Goal: Task Accomplishment & Management: Complete application form

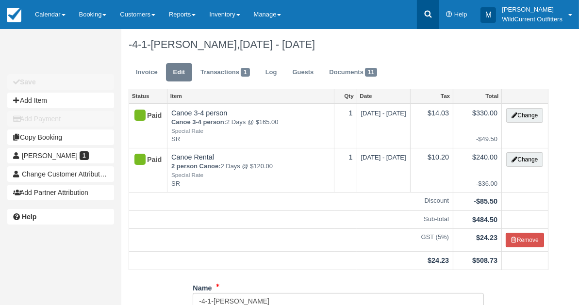
click at [427, 15] on icon at bounding box center [428, 14] width 10 height 10
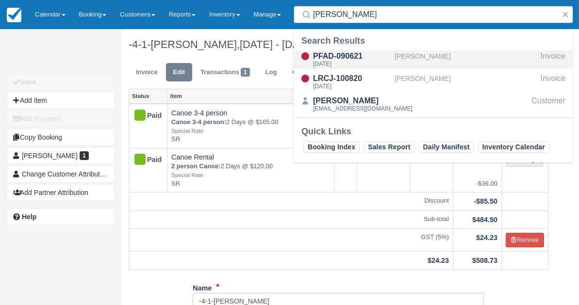
type input "sarah cur"
click at [350, 55] on div "PFAD-090621" at bounding box center [352, 56] width 78 height 12
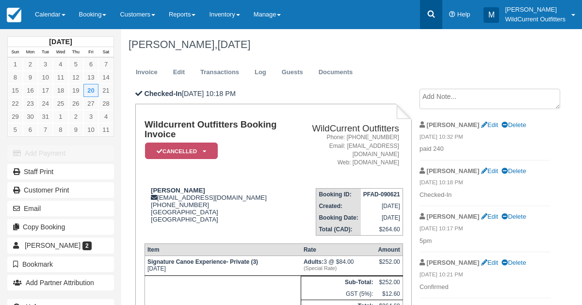
click at [429, 16] on icon at bounding box center [431, 14] width 10 height 10
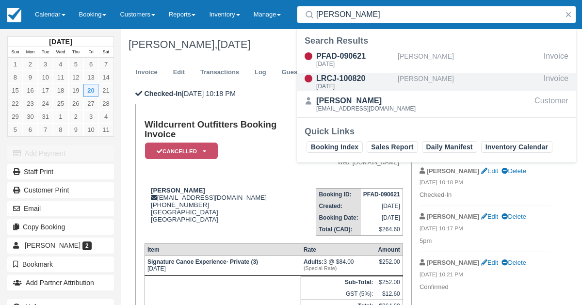
type input "sarah curtis"
click at [353, 76] on div "LRCJ-100820" at bounding box center [355, 79] width 78 height 12
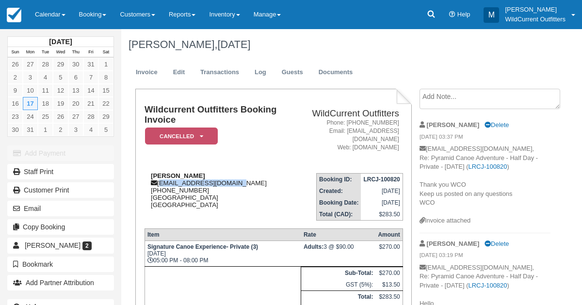
drag, startPoint x: 235, startPoint y: 183, endPoint x: 159, endPoint y: 182, distance: 75.7
click at [159, 182] on div "[PERSON_NAME] [EMAIL_ADDRESS][DOMAIN_NAME] [PHONE_NUMBER] [GEOGRAPHIC_DATA] [GE…" at bounding box center [218, 190] width 146 height 36
copy div "[EMAIL_ADDRESS][DOMAIN_NAME]"
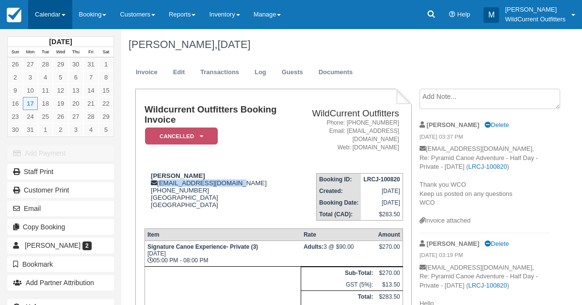
click at [41, 12] on link "Calendar" at bounding box center [50, 14] width 44 height 29
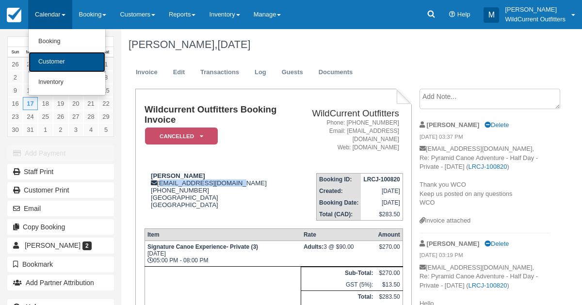
click at [47, 60] on link "Customer" at bounding box center [67, 62] width 77 height 20
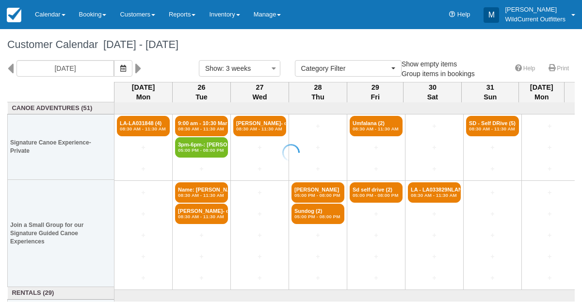
select select
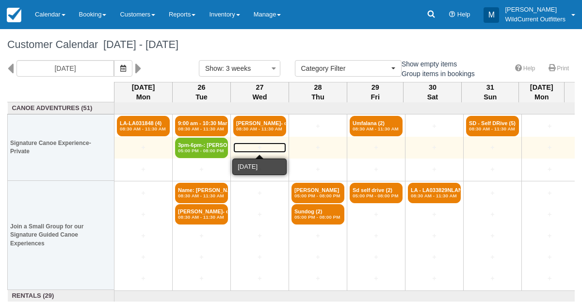
click at [256, 147] on link "+" at bounding box center [259, 148] width 53 height 10
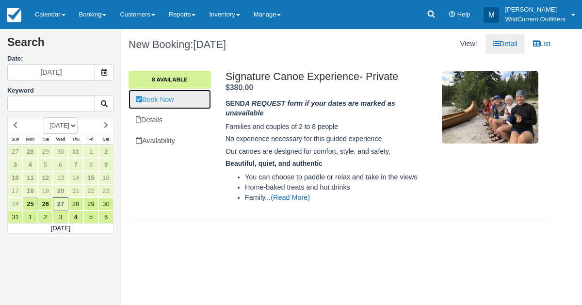
click at [178, 104] on link "Book Now" at bounding box center [170, 100] width 82 height 20
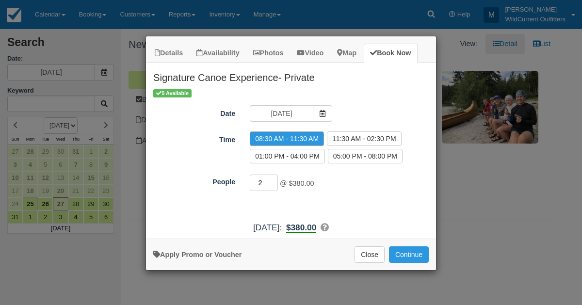
type input "3"
click at [274, 178] on input "3" at bounding box center [264, 183] width 28 height 16
click at [211, 251] on link "Apply Promo or Voucher" at bounding box center [197, 255] width 88 height 8
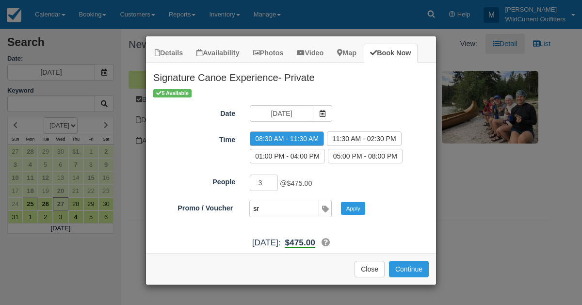
type input "SR"
click at [350, 208] on button "Apply" at bounding box center [353, 208] width 24 height 13
click at [415, 261] on button "Continue" at bounding box center [409, 269] width 40 height 16
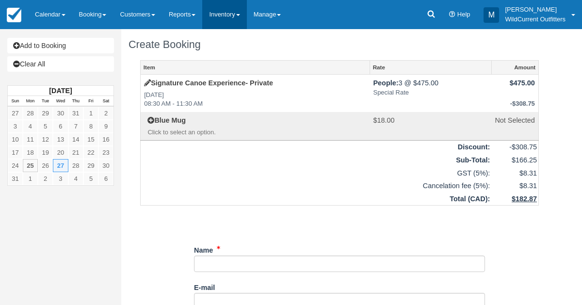
click at [236, 15] on link "Inventory" at bounding box center [224, 14] width 44 height 29
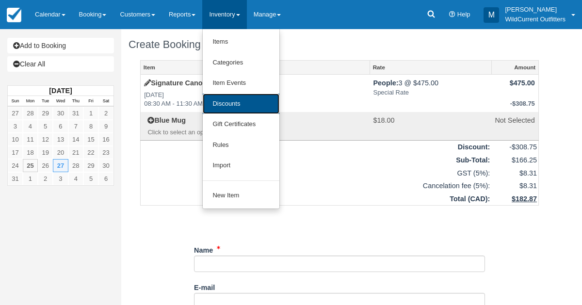
click at [235, 101] on link "Discounts" at bounding box center [241, 104] width 77 height 21
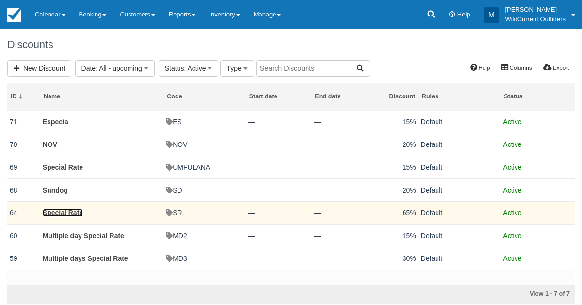
click at [80, 211] on link "Special Rate" at bounding box center [63, 213] width 40 height 8
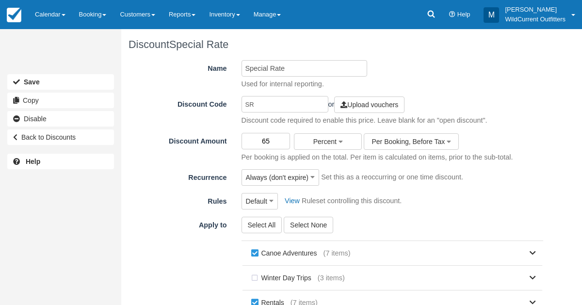
click at [266, 145] on input "65" at bounding box center [266, 141] width 49 height 16
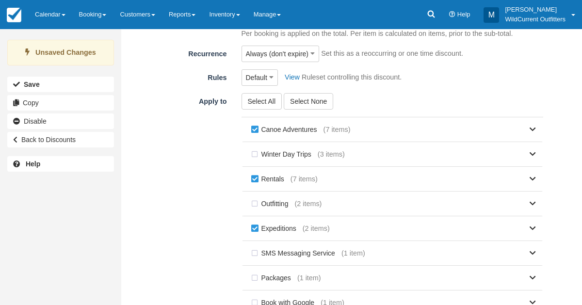
scroll to position [192, 0]
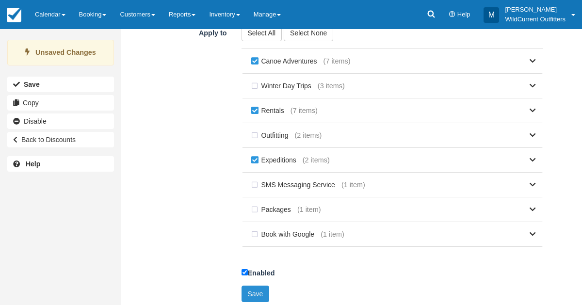
type input "45"
click at [245, 286] on button "Save" at bounding box center [256, 294] width 28 height 16
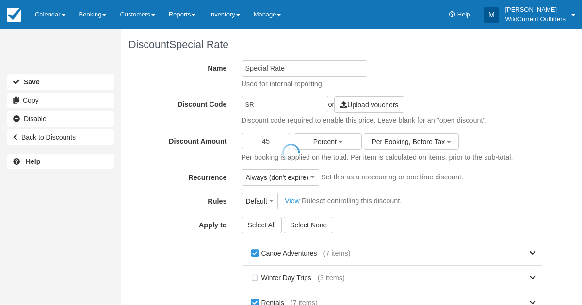
scroll to position [188, 0]
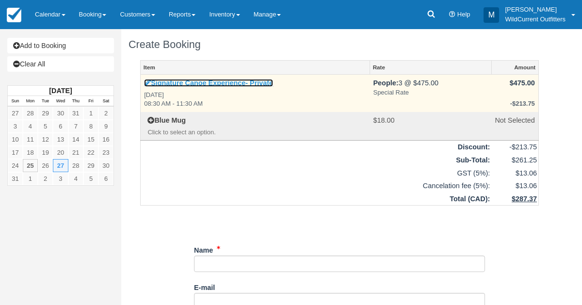
click at [148, 85] on icon at bounding box center [147, 83] width 7 height 7
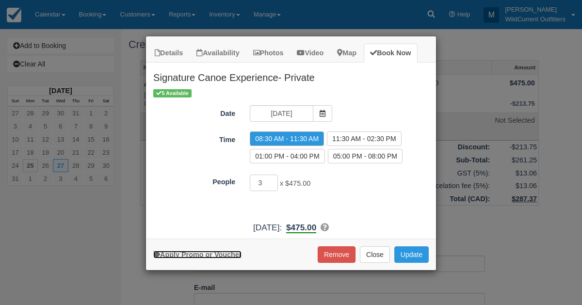
click at [215, 253] on link "Apply Promo or Voucher" at bounding box center [197, 255] width 88 height 8
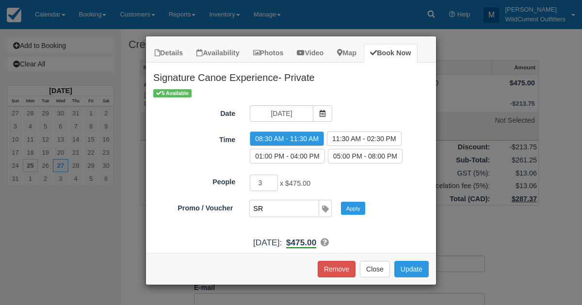
click at [278, 212] on input "SR" at bounding box center [284, 208] width 68 height 16
type input "SR"
click at [349, 203] on button "Apply" at bounding box center [353, 208] width 24 height 13
click at [405, 261] on button "Update" at bounding box center [411, 269] width 34 height 16
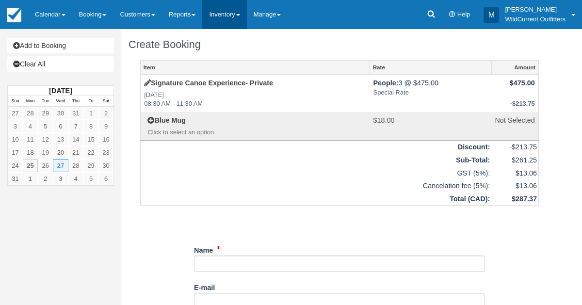
click at [215, 10] on link "Inventory" at bounding box center [224, 14] width 44 height 29
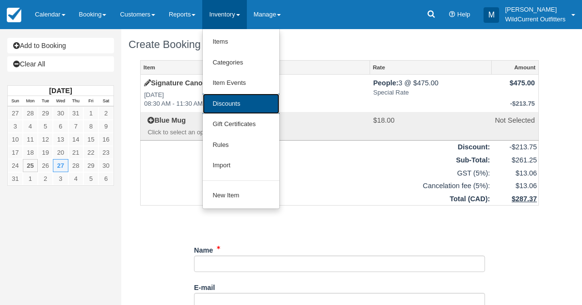
click at [211, 100] on link "Discounts" at bounding box center [241, 104] width 77 height 21
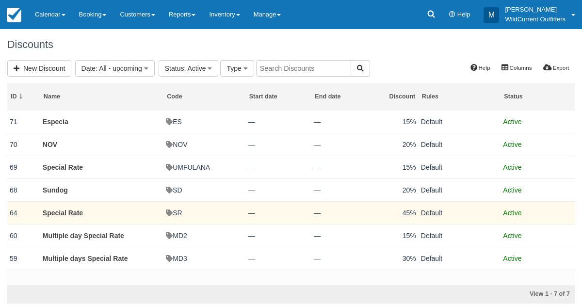
click at [70, 207] on td "Special Rate" at bounding box center [101, 212] width 123 height 23
click at [69, 207] on td "Special Rate" at bounding box center [101, 212] width 123 height 23
click at [69, 210] on link "Special Rate" at bounding box center [63, 213] width 40 height 8
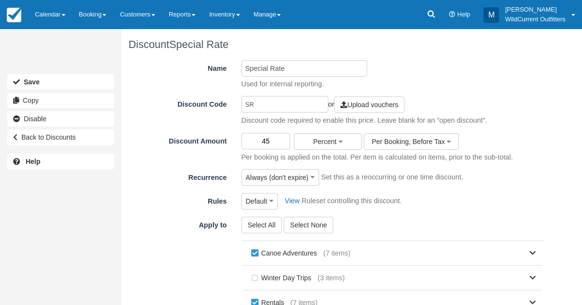
click at [271, 137] on input "45" at bounding box center [266, 141] width 49 height 16
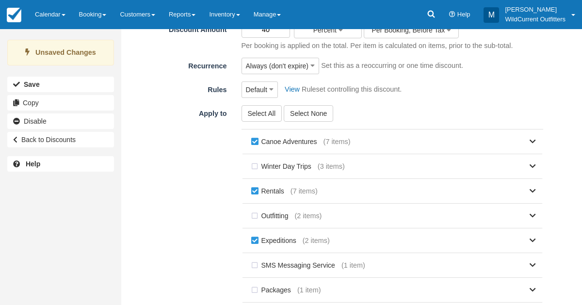
scroll to position [192, 0]
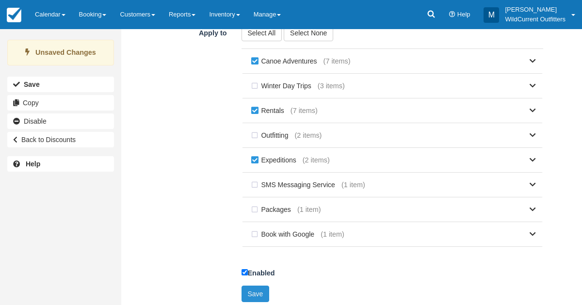
type input "40"
click at [254, 286] on button "Save" at bounding box center [256, 294] width 28 height 16
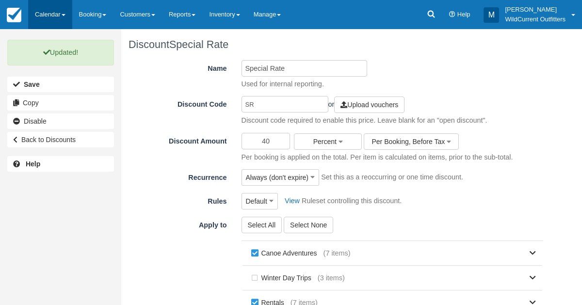
click at [48, 18] on link "Calendar" at bounding box center [50, 14] width 44 height 29
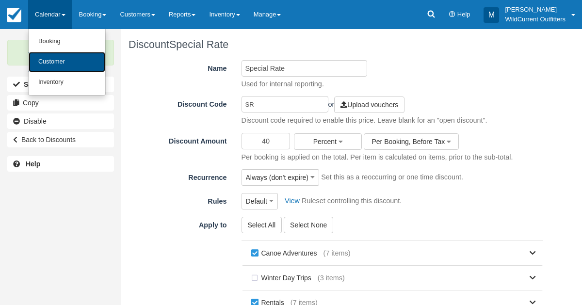
click at [46, 55] on link "Customer" at bounding box center [67, 62] width 77 height 20
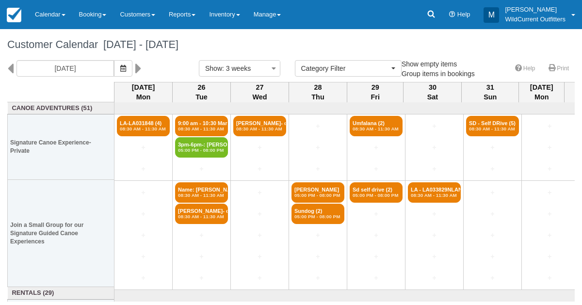
select select
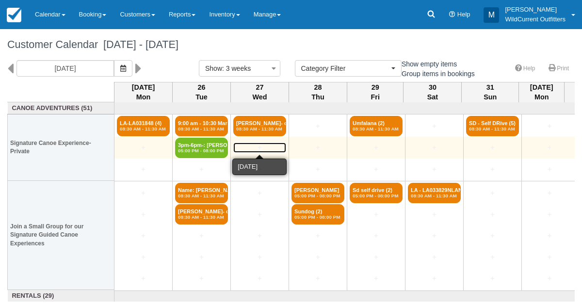
click at [260, 145] on link "+" at bounding box center [259, 148] width 53 height 10
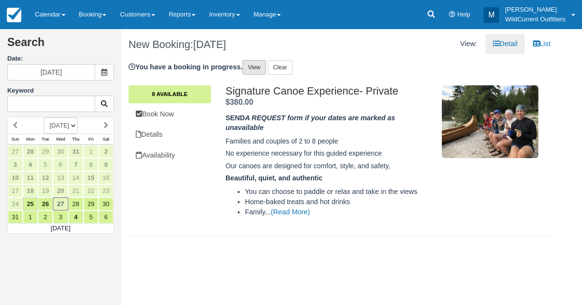
click at [260, 65] on link "View" at bounding box center [254, 67] width 23 height 15
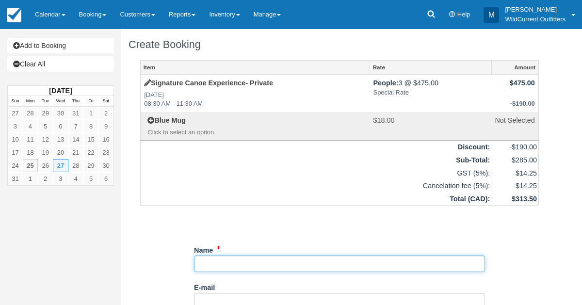
click at [219, 263] on input "Name" at bounding box center [339, 264] width 291 height 16
paste input "[EMAIL_ADDRESS][DOMAIN_NAME]"
type input "s"
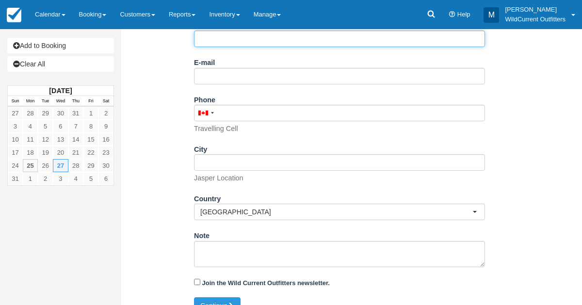
scroll to position [226, 0]
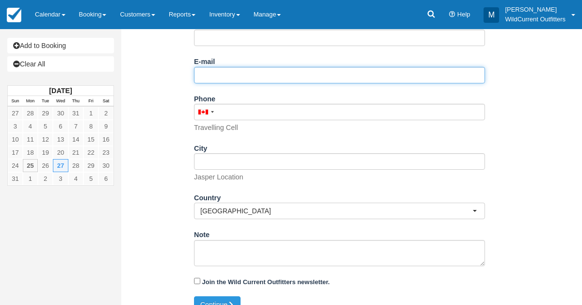
click at [239, 78] on input "E-mail" at bounding box center [339, 75] width 291 height 16
paste input "sarahcurtis57@yahoo.ca"
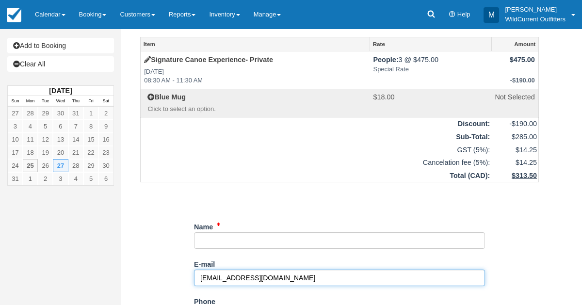
scroll to position [0, 0]
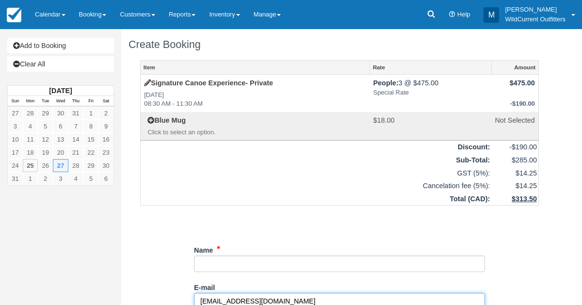
type input "sarahcurtis57@yahoo.ca"
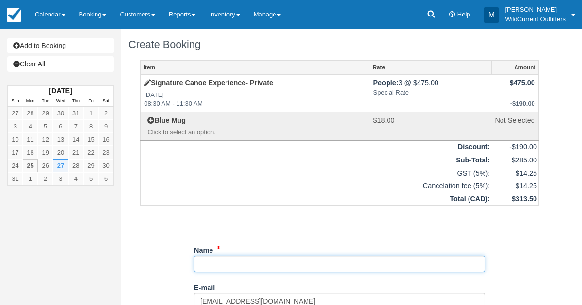
click at [215, 268] on input "Name" at bounding box center [339, 264] width 291 height 16
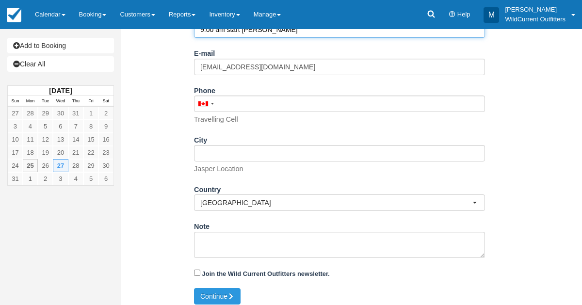
scroll to position [240, 0]
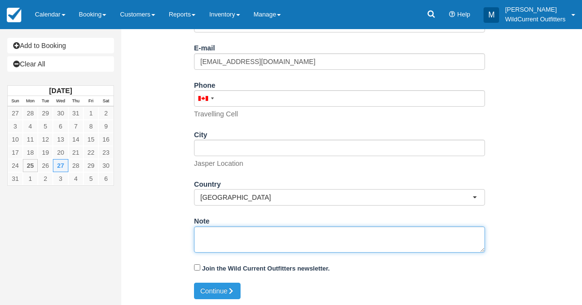
click at [215, 245] on textarea "Note" at bounding box center [339, 240] width 291 height 26
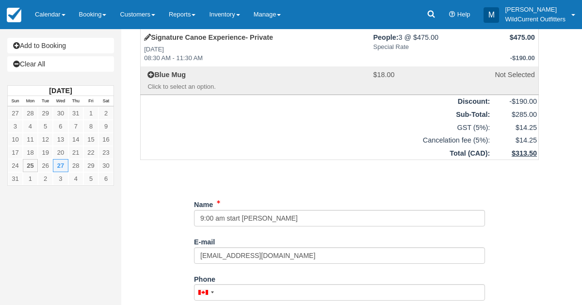
scroll to position [43, 0]
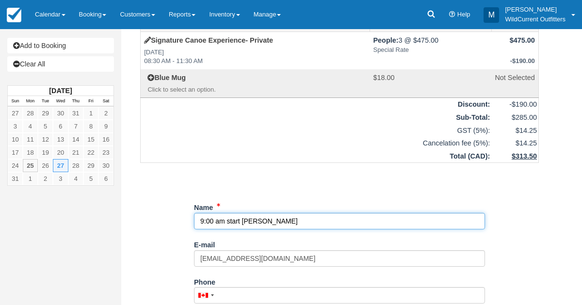
click at [292, 220] on input "Name" at bounding box center [339, 221] width 291 height 16
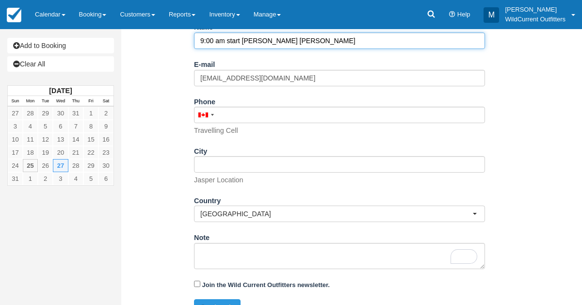
scroll to position [240, 0]
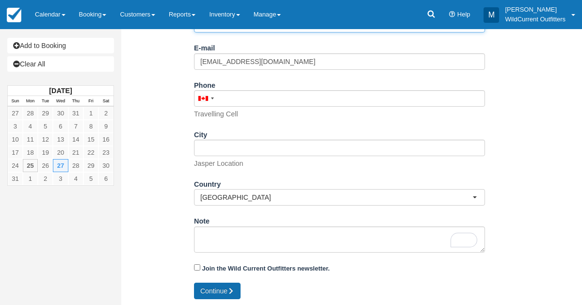
type input "9:00 am start Patricia Lake Sarah Curtis"
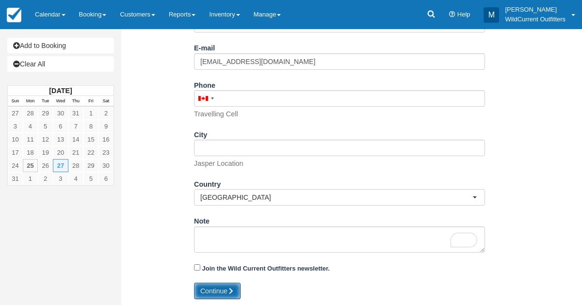
click at [201, 288] on button "Continue" at bounding box center [217, 291] width 47 height 16
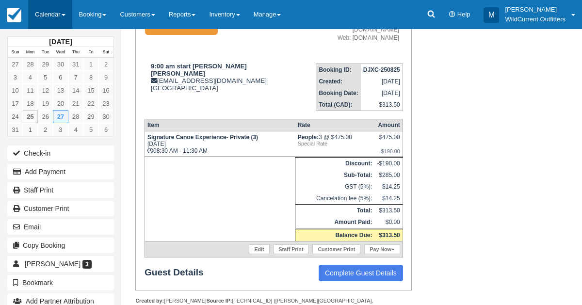
scroll to position [126, 0]
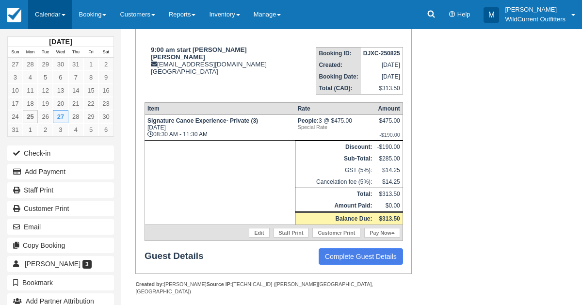
click at [53, 17] on link "Calendar" at bounding box center [50, 14] width 44 height 29
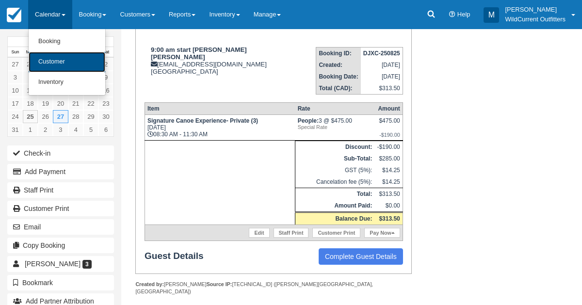
click at [59, 61] on link "Customer" at bounding box center [67, 62] width 77 height 20
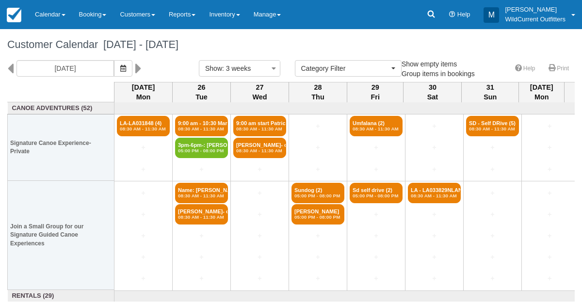
select select
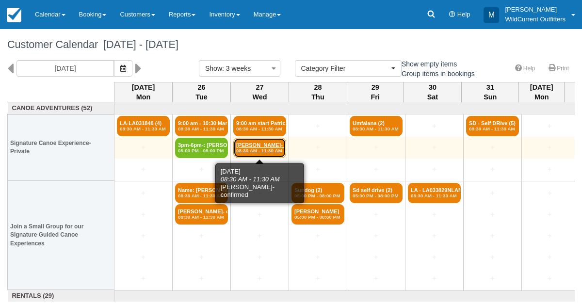
click at [252, 145] on link "[PERSON_NAME]- con (3) 08:30 AM - 11:30 AM" at bounding box center [259, 148] width 53 height 20
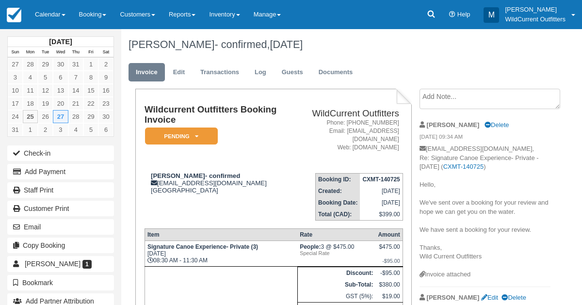
click at [540, 245] on p "[EMAIL_ADDRESS][DOMAIN_NAME], Re: Signature Canoe Experience- Private - [DATE] …" at bounding box center [485, 208] width 131 height 126
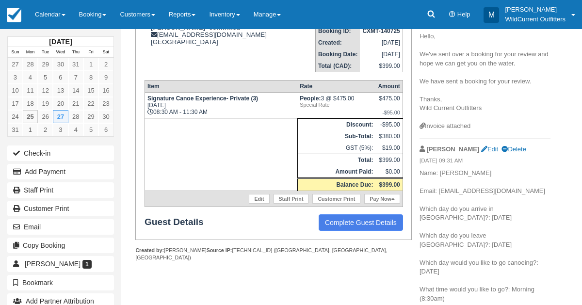
scroll to position [146, 0]
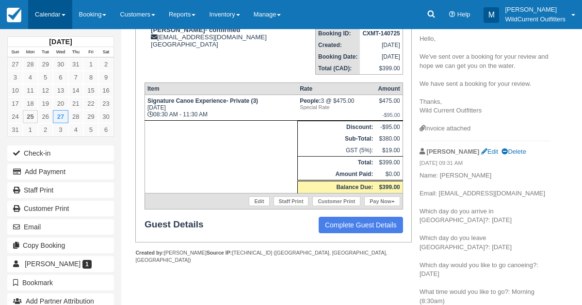
click at [44, 6] on link "Calendar" at bounding box center [50, 14] width 44 height 29
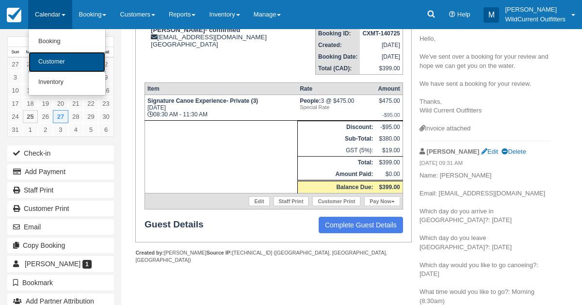
click at [49, 58] on link "Customer" at bounding box center [67, 62] width 77 height 20
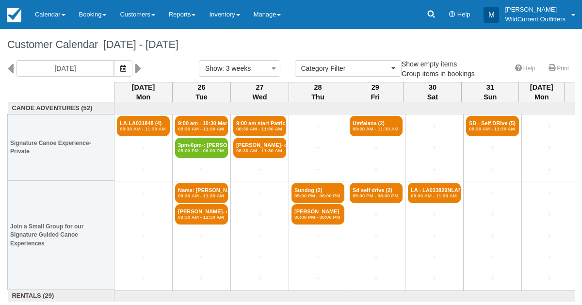
select select
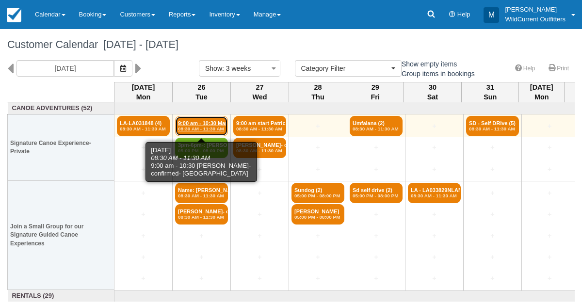
click at [193, 121] on link "9:00 am - 10:30 Mari (5) 08:30 AM - 11:30 AM" at bounding box center [201, 126] width 53 height 20
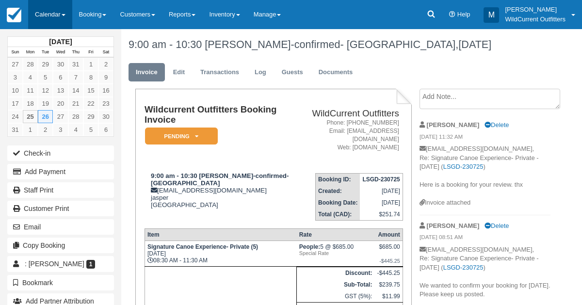
click at [50, 16] on link "Calendar" at bounding box center [50, 14] width 44 height 29
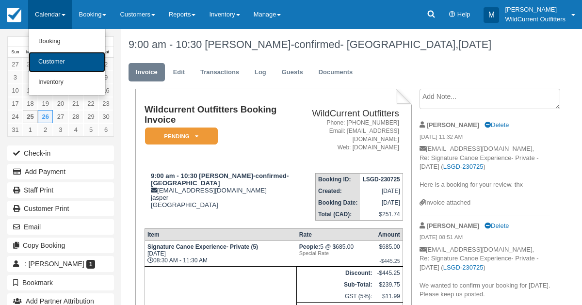
click at [58, 59] on link "Customer" at bounding box center [67, 62] width 77 height 20
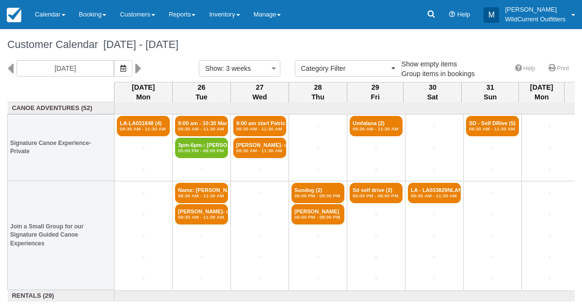
select select
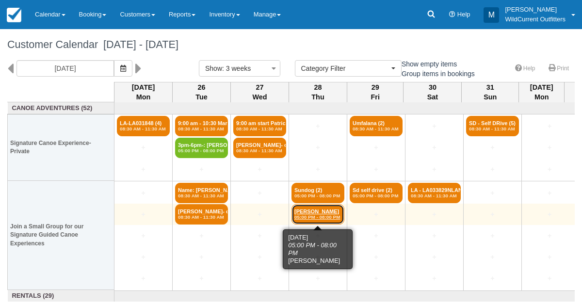
click at [302, 213] on link "[PERSON_NAME] 05:00 PM - 08:00 PM" at bounding box center [318, 214] width 53 height 20
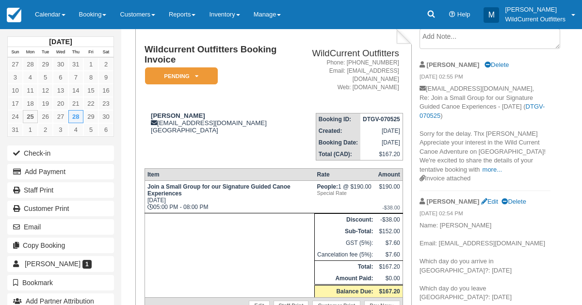
scroll to position [60, 0]
click at [50, 19] on link "Calendar" at bounding box center [50, 14] width 44 height 29
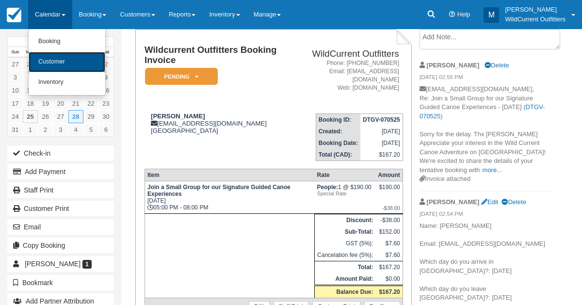
click at [55, 59] on link "Customer" at bounding box center [67, 62] width 77 height 20
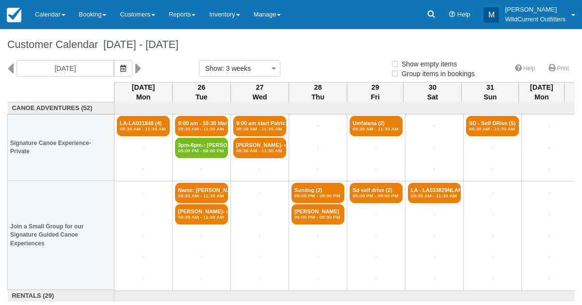
select select
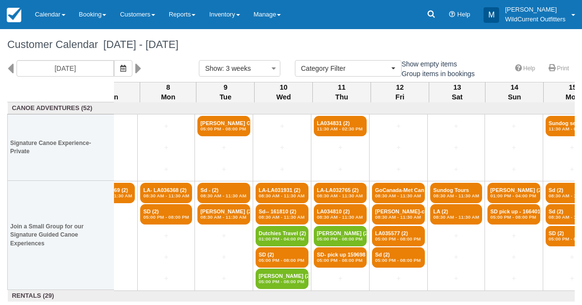
scroll to position [0, 792]
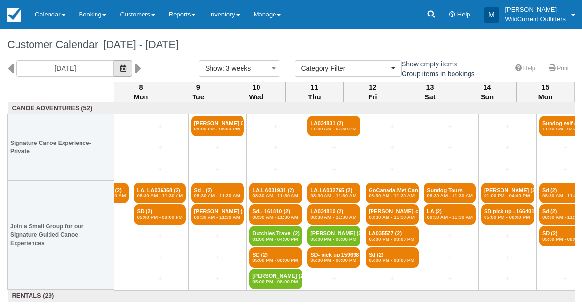
click at [132, 73] on button "button" at bounding box center [123, 68] width 18 height 16
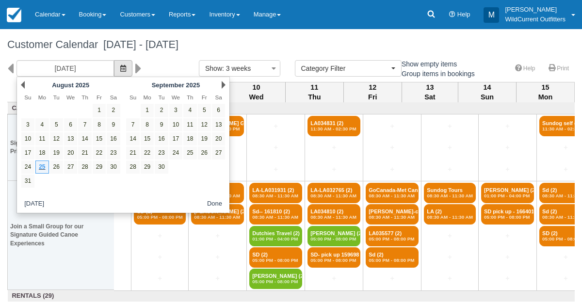
click at [126, 71] on span "button" at bounding box center [123, 69] width 6 height 8
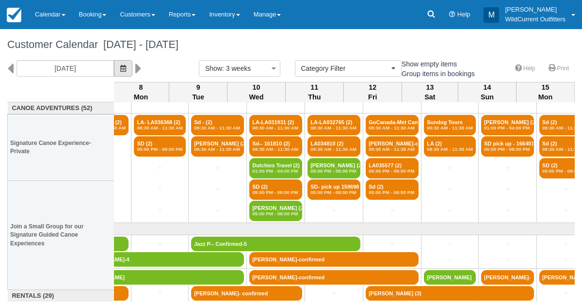
scroll to position [82, 792]
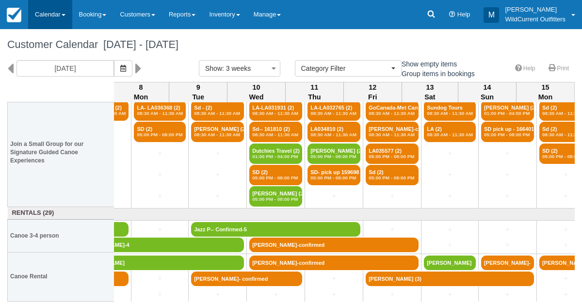
click at [56, 22] on link "Calendar" at bounding box center [50, 14] width 44 height 29
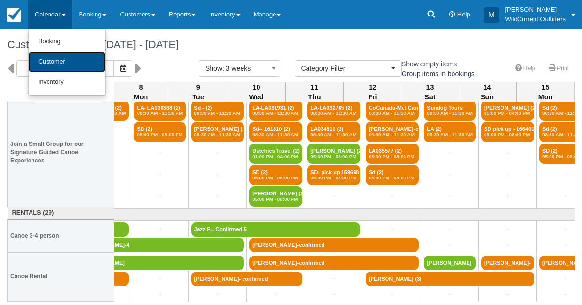
click at [55, 54] on link "Customer" at bounding box center [67, 62] width 77 height 20
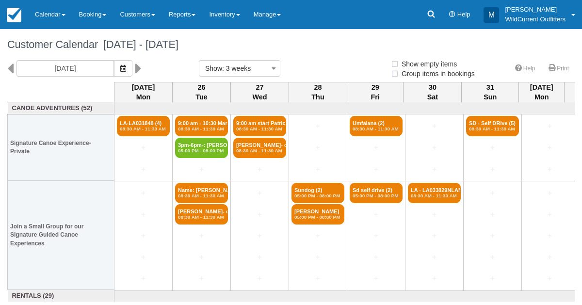
select select
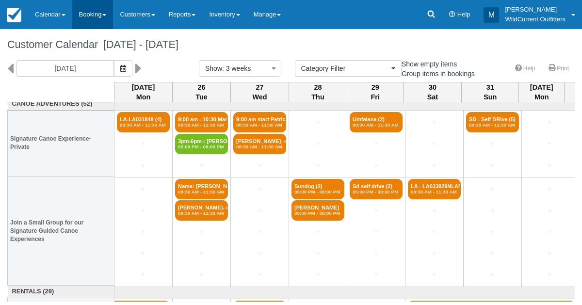
scroll to position [2, 0]
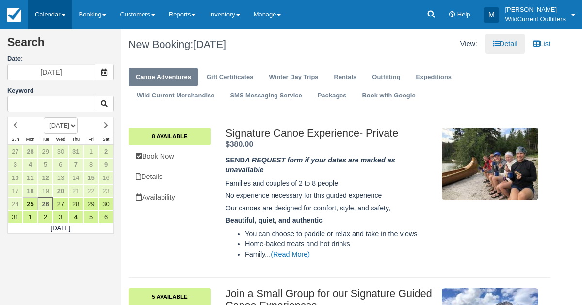
click at [51, 17] on link "Calendar" at bounding box center [50, 14] width 44 height 29
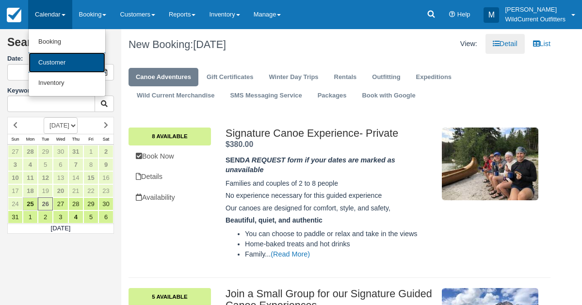
click at [63, 67] on link "Customer" at bounding box center [67, 62] width 77 height 21
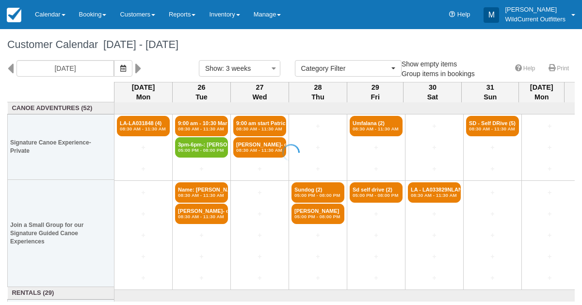
select select
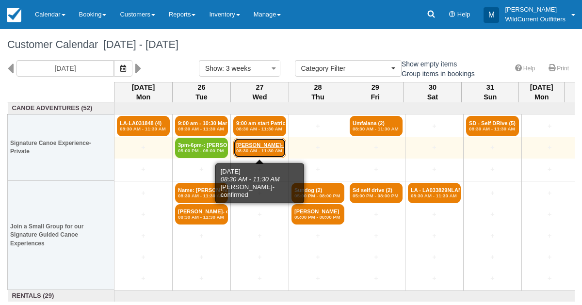
click at [265, 153] on em "08:30 AM - 11:30 AM" at bounding box center [259, 151] width 47 height 6
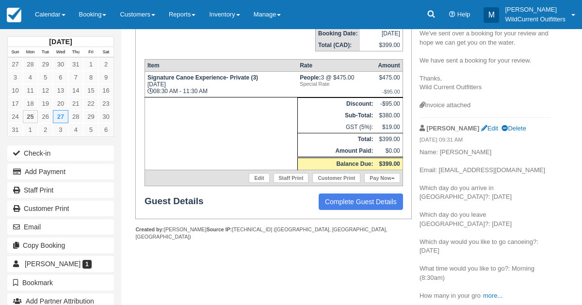
click at [449, 230] on p "Name: [PERSON_NAME] Email: [EMAIL_ADDRESS][DOMAIN_NAME] Which day do you arrive…" at bounding box center [485, 224] width 131 height 153
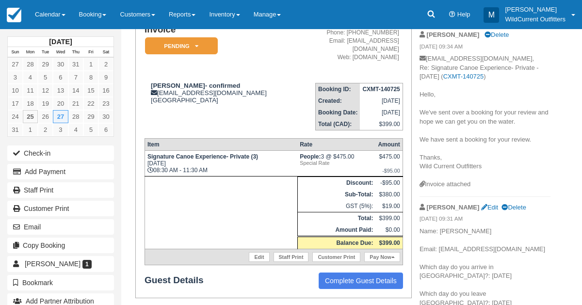
scroll to position [92, 0]
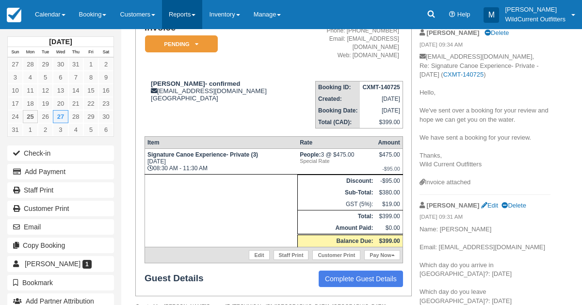
click at [193, 15] on link "Reports" at bounding box center [182, 14] width 40 height 29
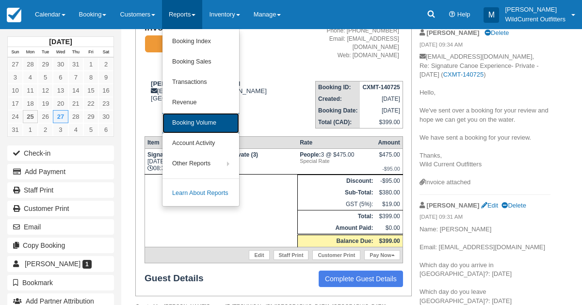
click at [186, 119] on link "Booking Volume" at bounding box center [201, 123] width 77 height 20
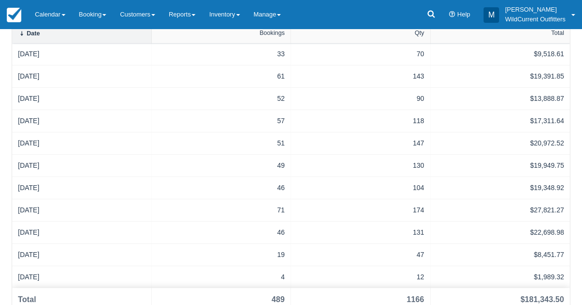
scroll to position [256, 0]
